Goal: Check status

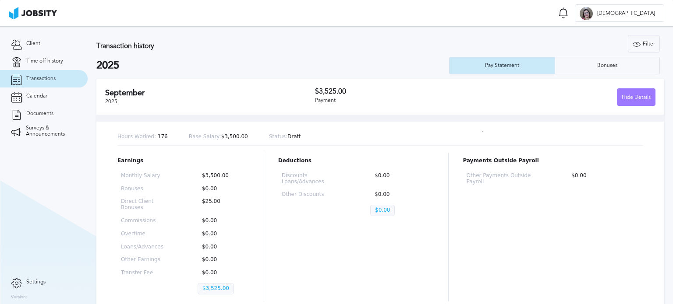
click at [201, 108] on div "September 2025 $3,525.00 Payment Hide Details" at bounding box center [380, 97] width 568 height 36
click at [617, 100] on div "Hide Details" at bounding box center [636, 98] width 38 height 18
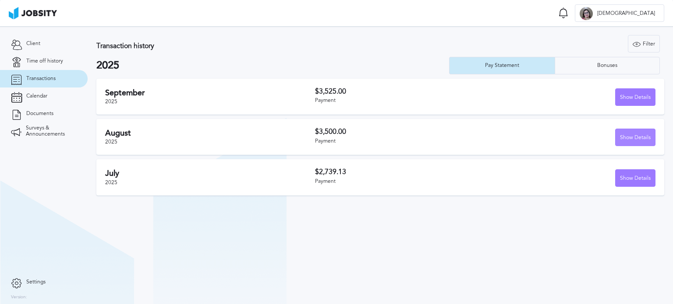
click at [636, 133] on div "Show Details" at bounding box center [634, 138] width 39 height 18
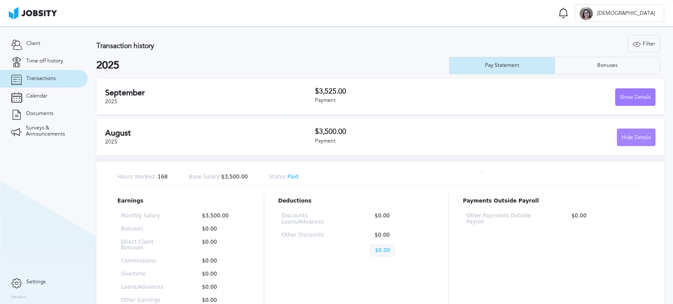
click at [636, 133] on div "Hide Details" at bounding box center [636, 138] width 38 height 18
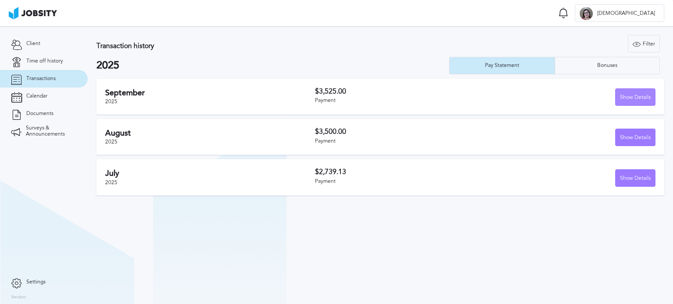
click at [635, 98] on div "Show Details" at bounding box center [634, 98] width 39 height 18
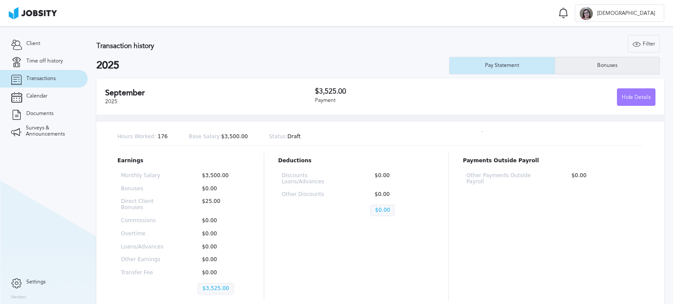
click at [565, 68] on div "Bonuses" at bounding box center [607, 66] width 105 height 18
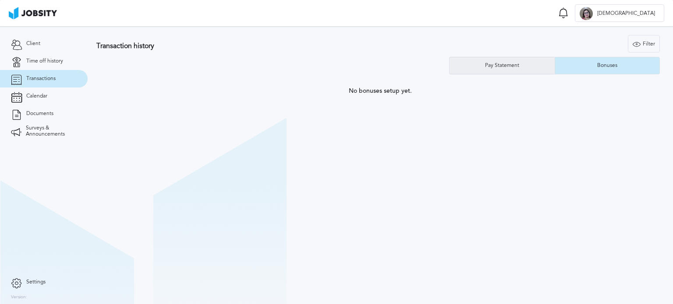
click at [487, 60] on div "Pay Statement" at bounding box center [501, 66] width 105 height 18
